Goal: Information Seeking & Learning: Learn about a topic

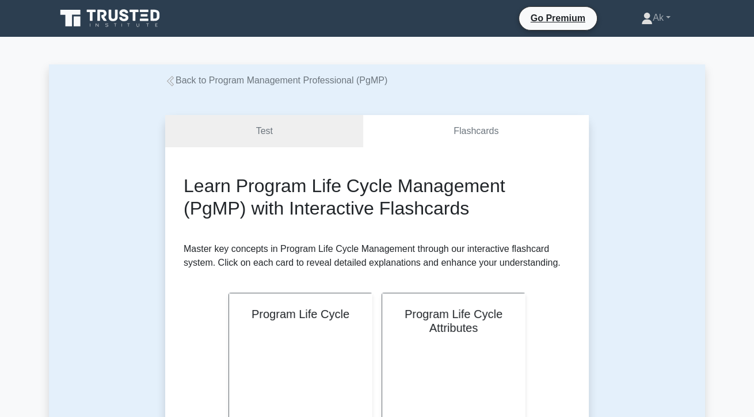
click at [170, 85] on icon at bounding box center [170, 81] width 10 height 10
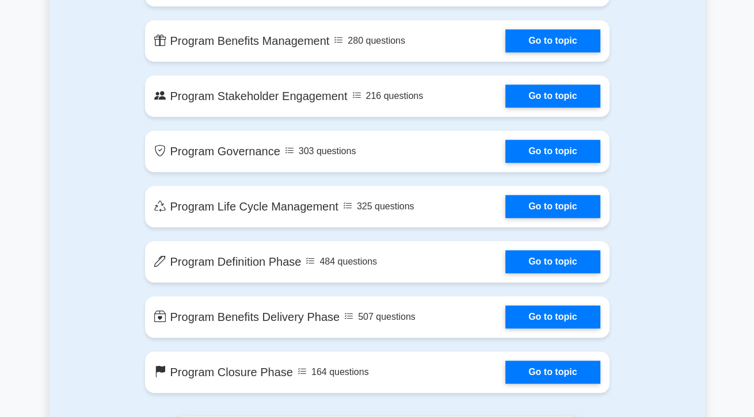
scroll to position [1035, 0]
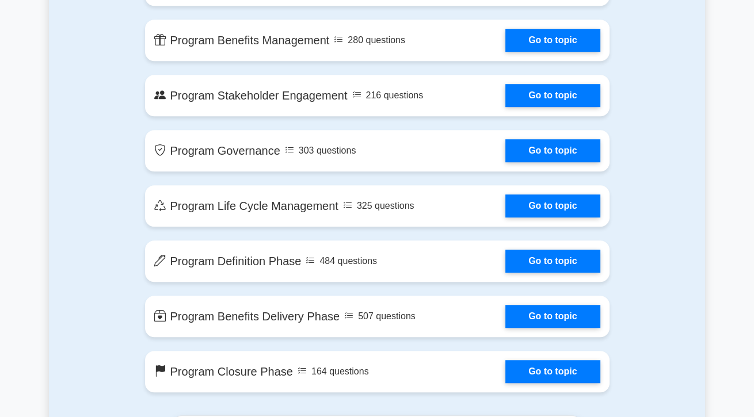
click at [566, 206] on link "Go to topic" at bounding box center [552, 205] width 94 height 23
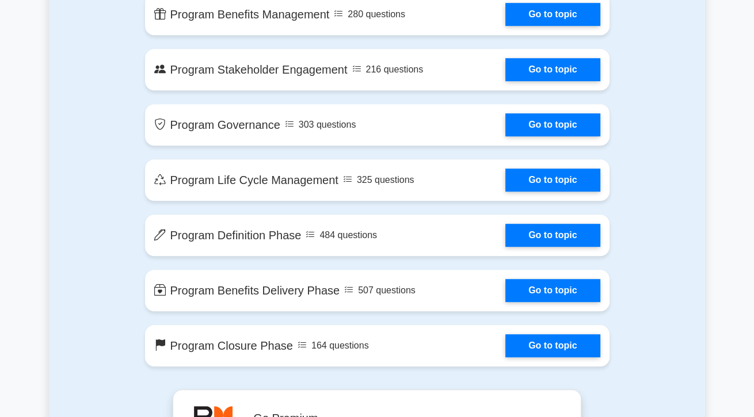
scroll to position [1090, 0]
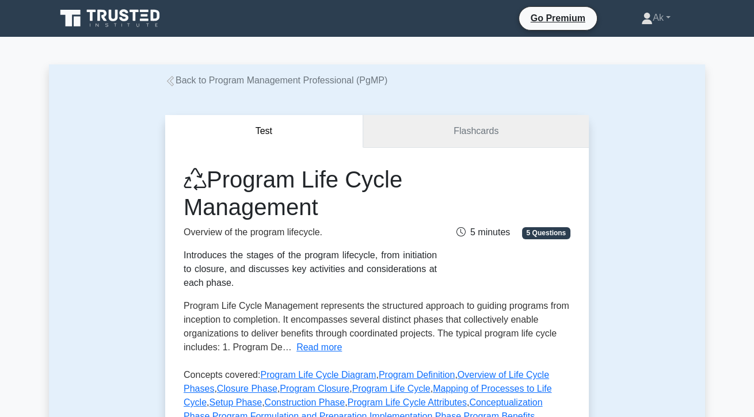
click at [500, 139] on link "Flashcards" at bounding box center [476, 131] width 226 height 33
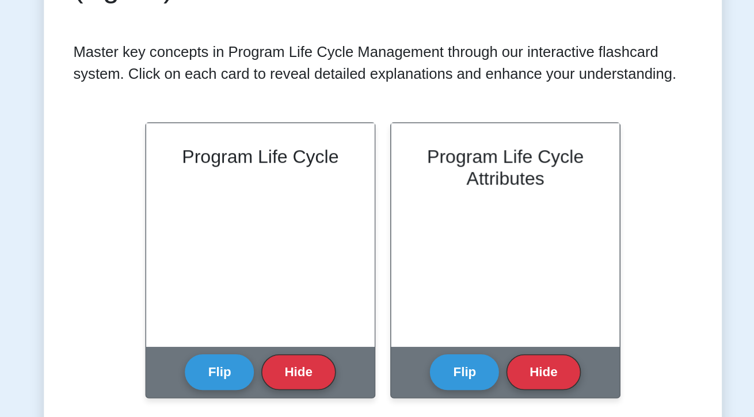
scroll to position [104, 0]
click at [263, 346] on button "Flip" at bounding box center [274, 345] width 43 height 22
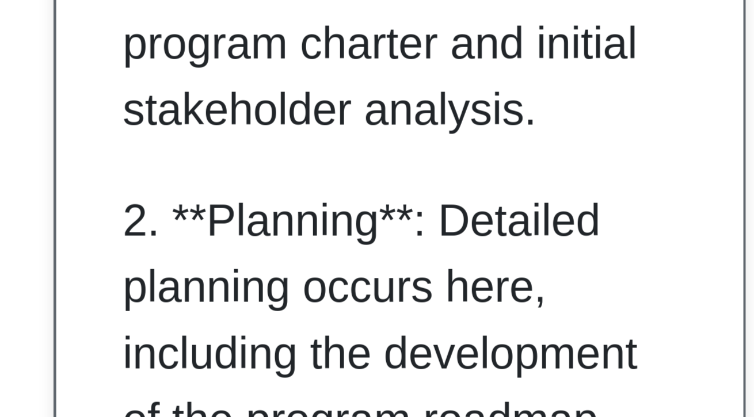
scroll to position [410, 0]
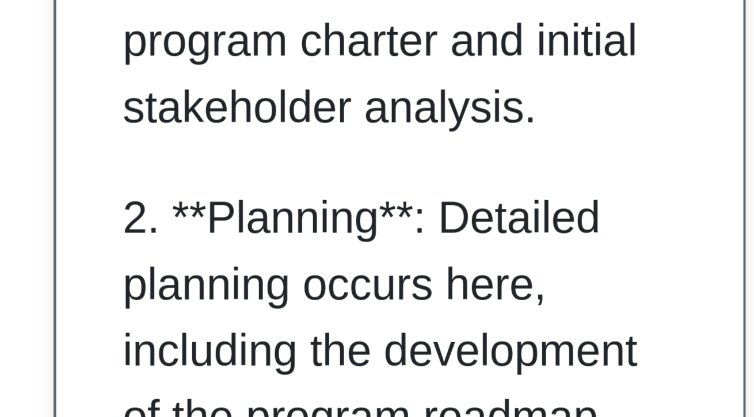
click at [340, 240] on p "1. **Initiation**: This phase involves defining the program’s objectives, scope…" at bounding box center [298, 157] width 110 height 166
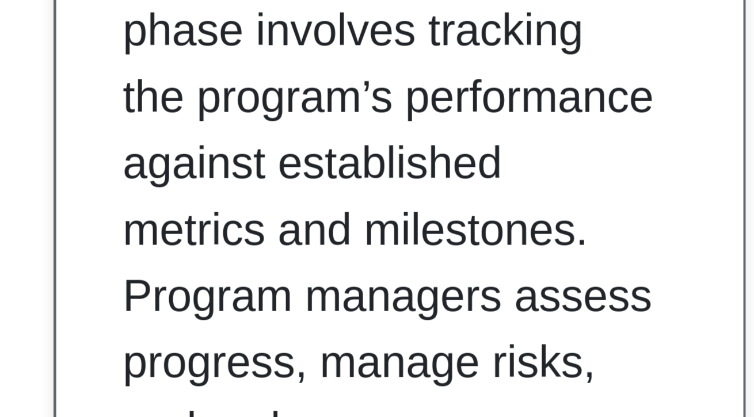
scroll to position [870, 0]
click at [332, 257] on p "4. **Monitoring and Controlling**: This ongoing phase involves tracking the pro…" at bounding box center [298, 290] width 110 height 193
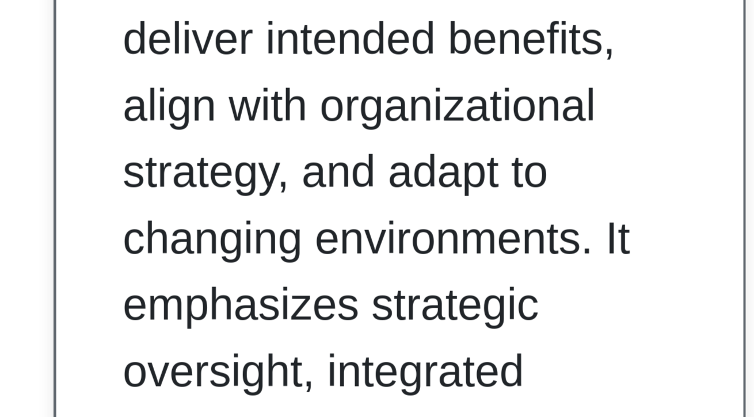
scroll to position [1271, 0]
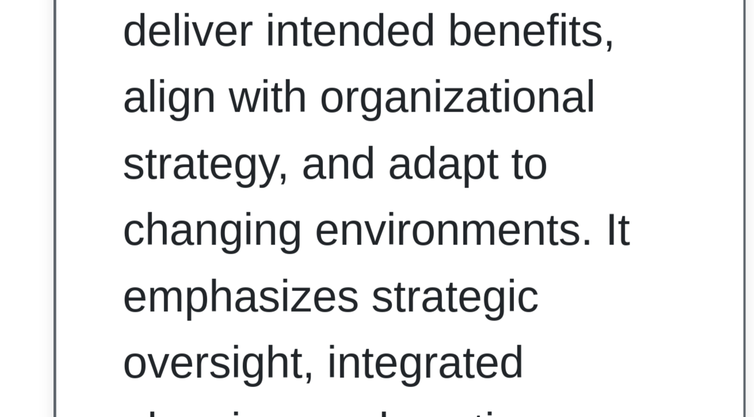
click at [329, 279] on p "Effective Program Life Cycle Management ensures that programs deliver intended …" at bounding box center [298, 280] width 110 height 193
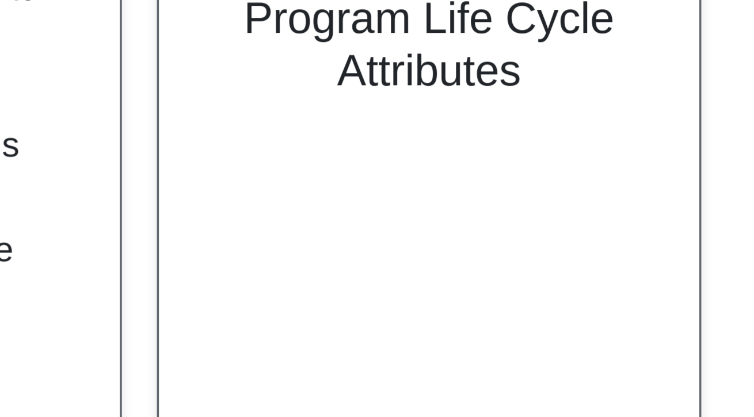
scroll to position [104, 0]
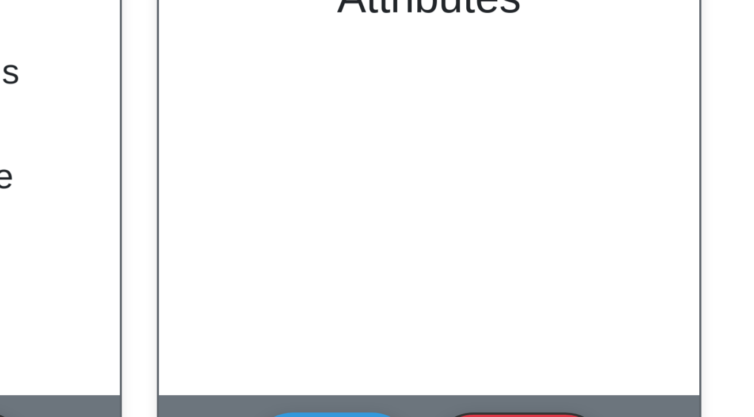
click at [422, 342] on button "Flip" at bounding box center [427, 345] width 43 height 22
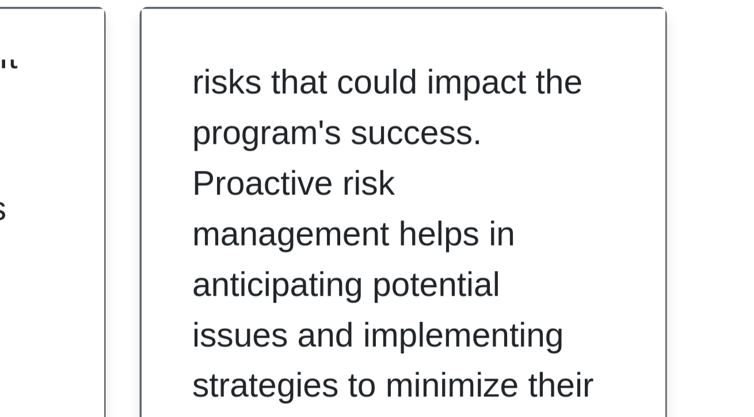
scroll to position [650, 0]
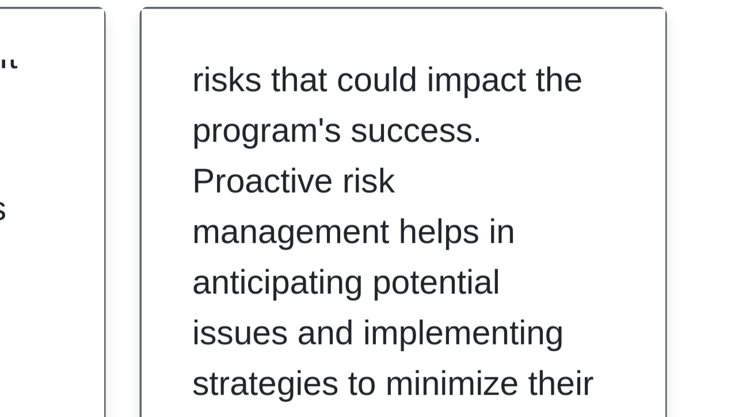
click at [503, 275] on div "Program Life Cycle Attributes are fundamental characteristics that define and g…" at bounding box center [453, 259] width 115 height 112
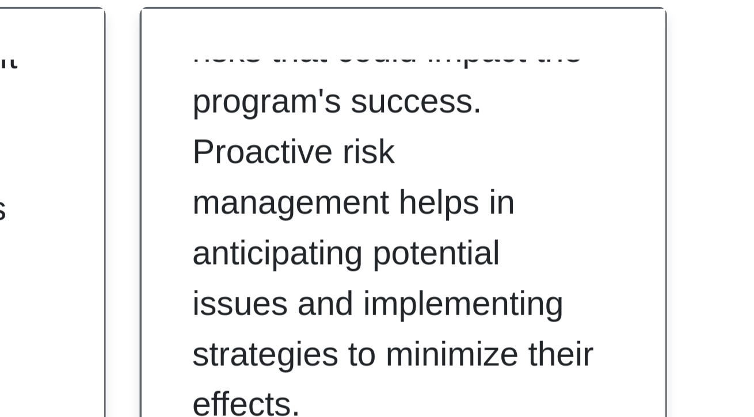
scroll to position [658, 0]
click at [485, 227] on p "3. **Risk Management:** Involves identifying, assessing, and mitigating risks t…" at bounding box center [451, 228] width 110 height 152
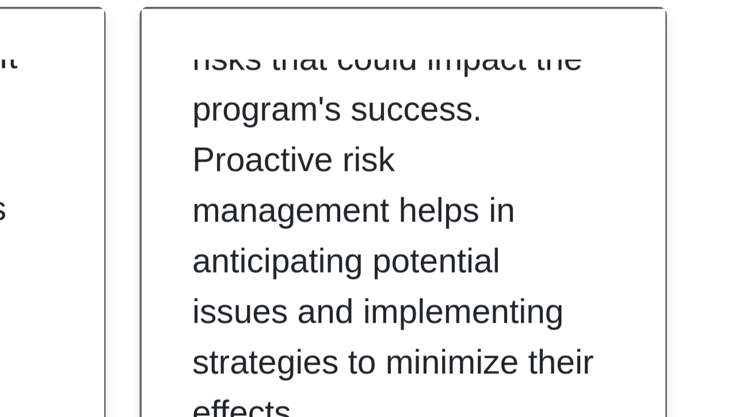
scroll to position [655, 0]
